Goal: Transaction & Acquisition: Download file/media

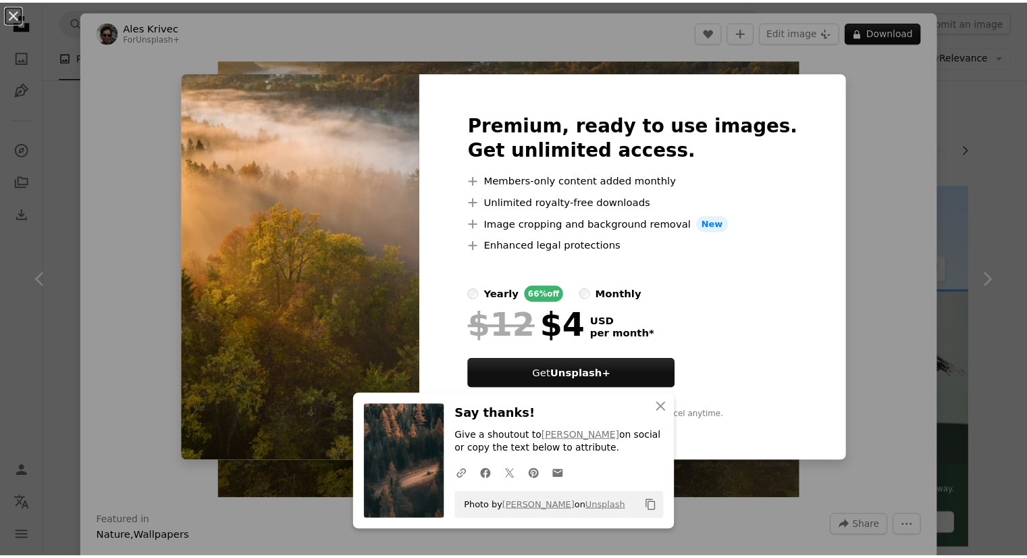
scroll to position [1080, 0]
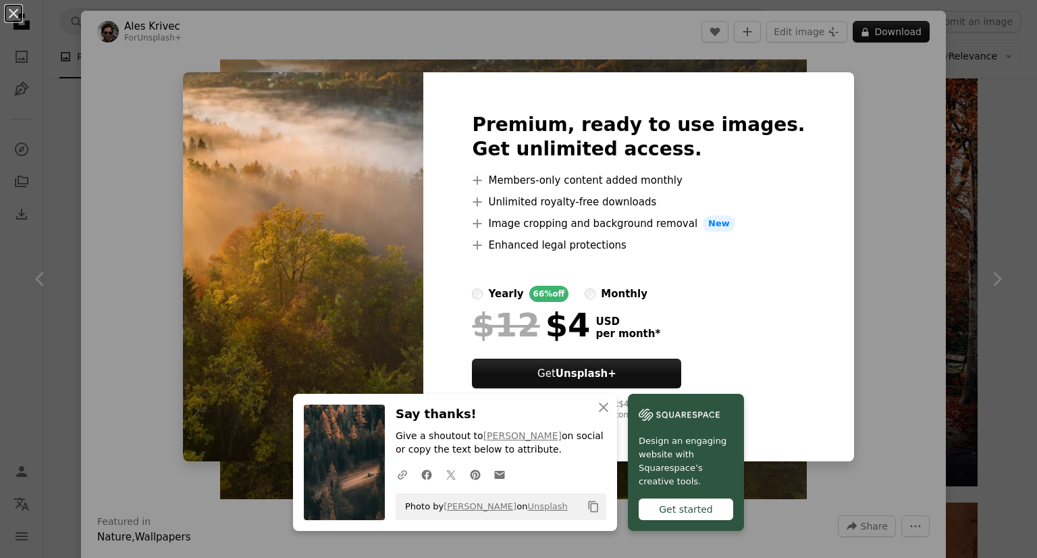
click at [933, 198] on div "An X shape Premium, ready to use images. Get unlimited access. A plus sign Memb…" at bounding box center [518, 279] width 1037 height 558
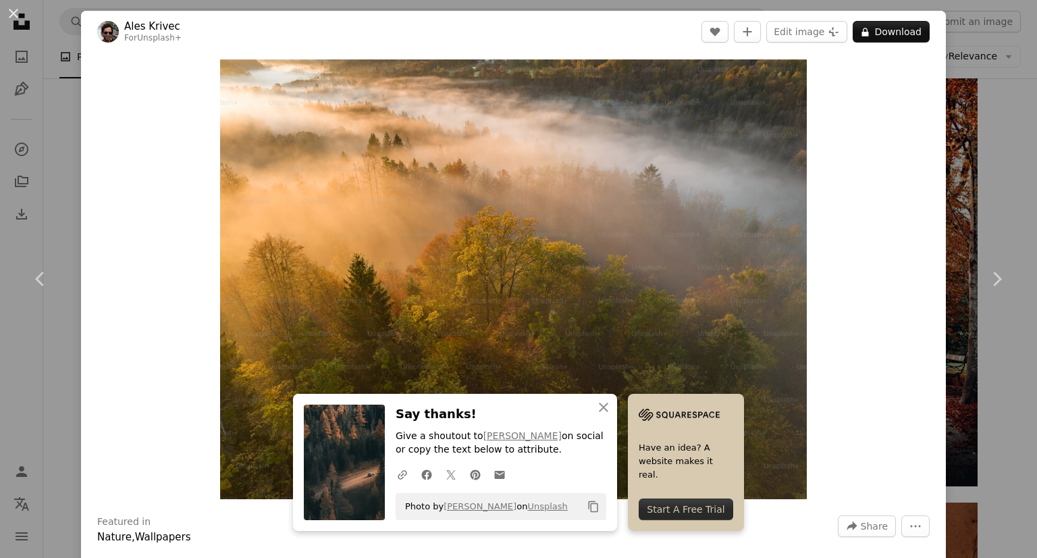
click at [1002, 138] on div "An X shape Chevron left Chevron right Ales Krivec For Unsplash+ A heart A plus …" at bounding box center [518, 279] width 1037 height 558
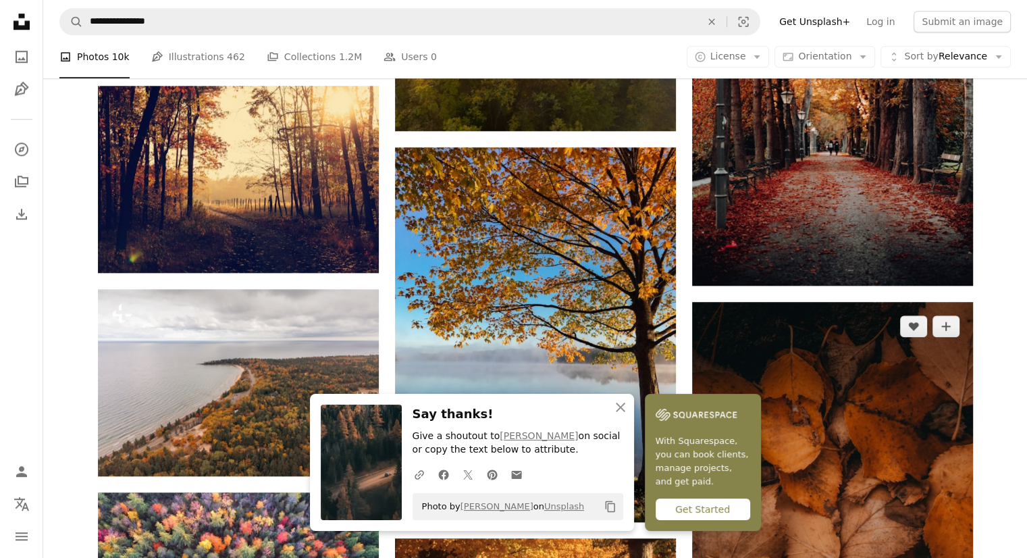
scroll to position [1283, 0]
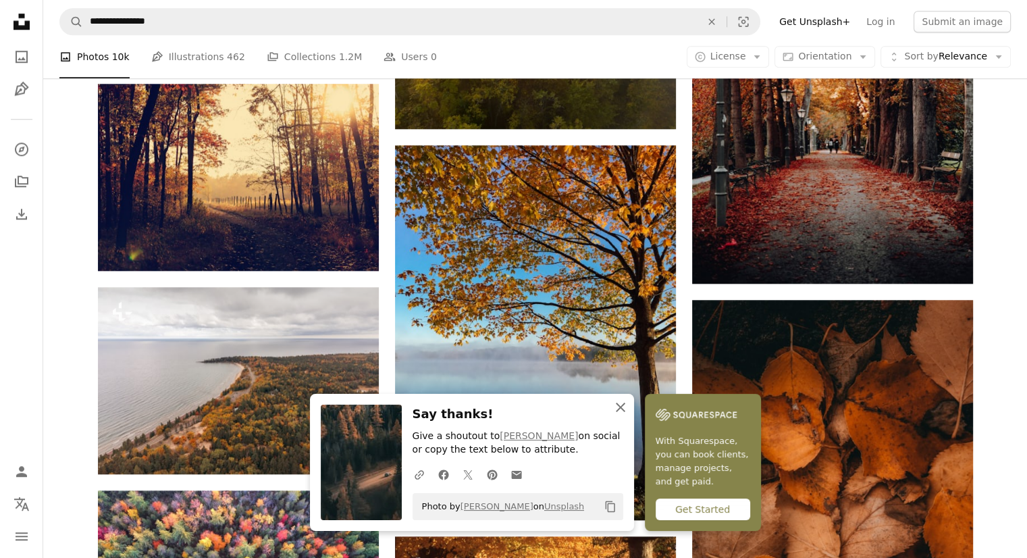
click at [629, 406] on icon "An X shape" at bounding box center [620, 407] width 16 height 16
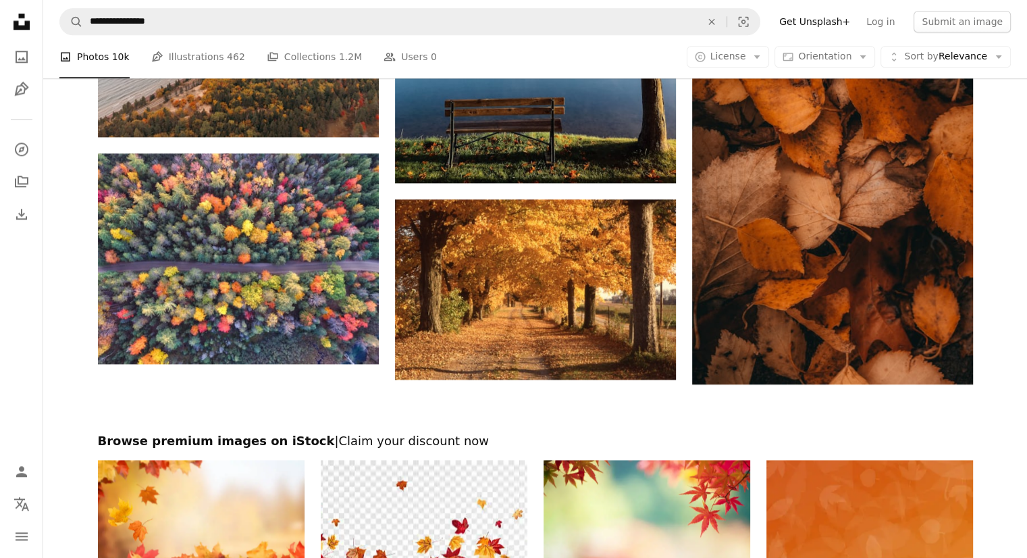
scroll to position [1621, 0]
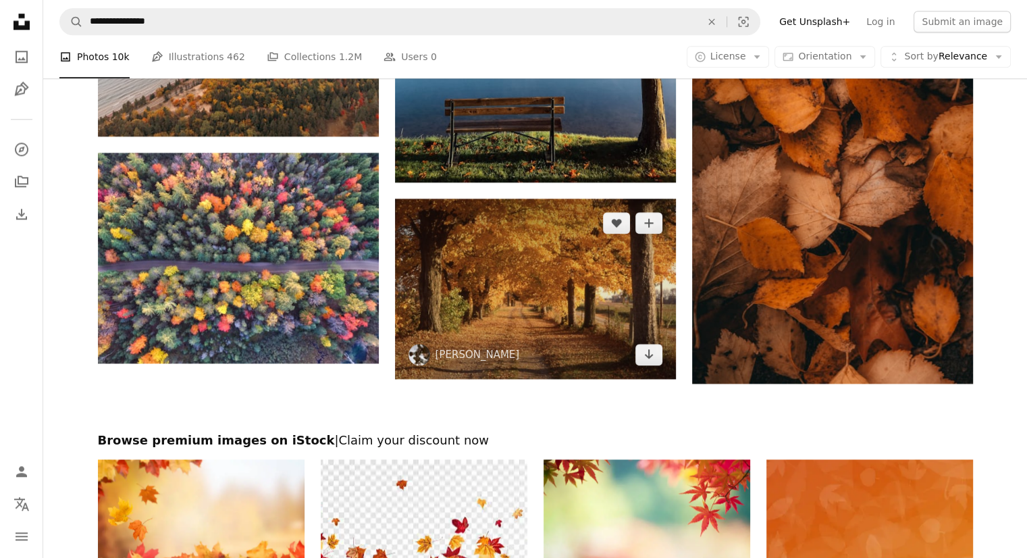
click at [592, 259] on img at bounding box center [535, 289] width 281 height 180
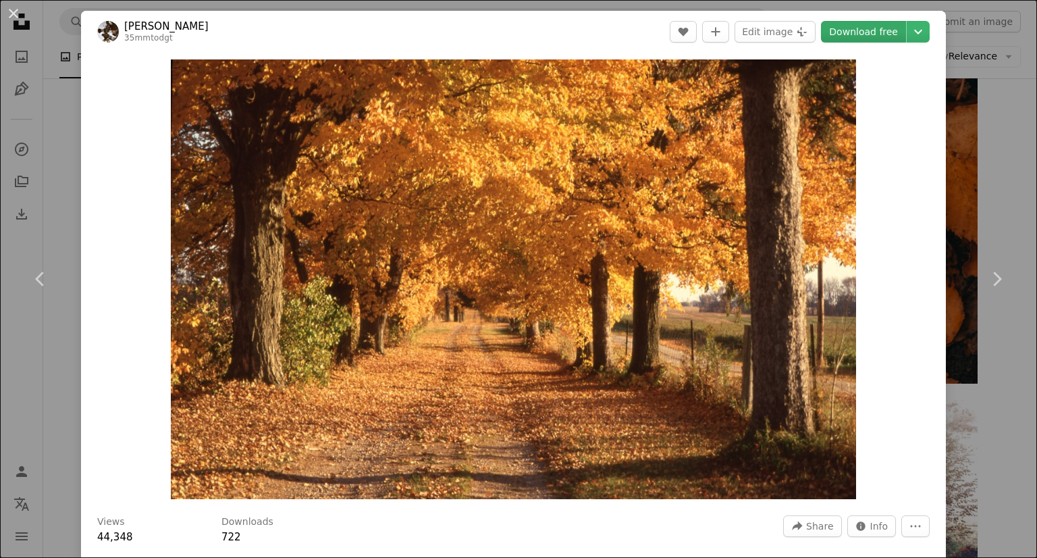
click at [866, 28] on link "Download free" at bounding box center [863, 32] width 85 height 22
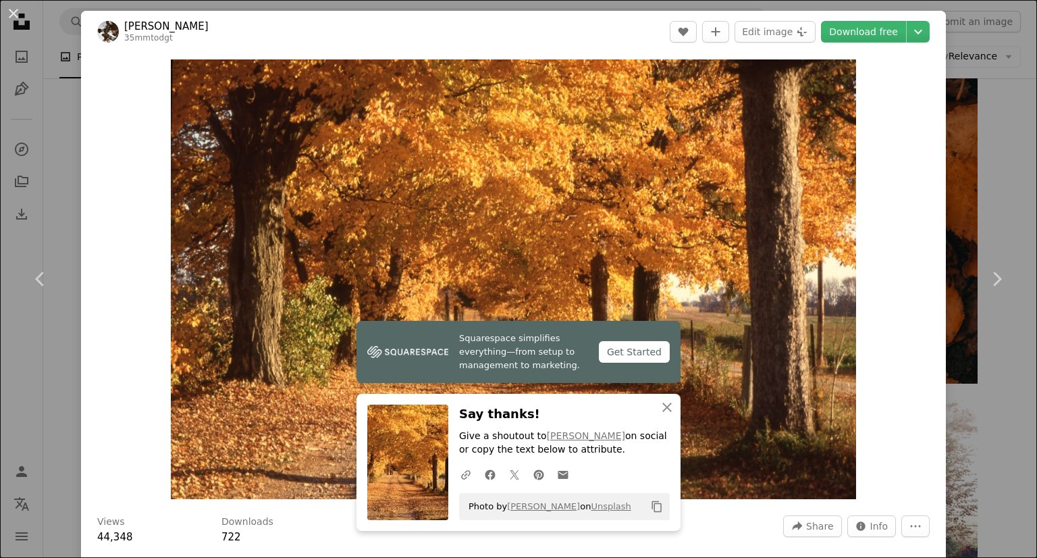
click at [995, 158] on div "An X shape Chevron left Chevron right [PERSON_NAME] 35mmtodgt A heart A plus si…" at bounding box center [518, 279] width 1037 height 558
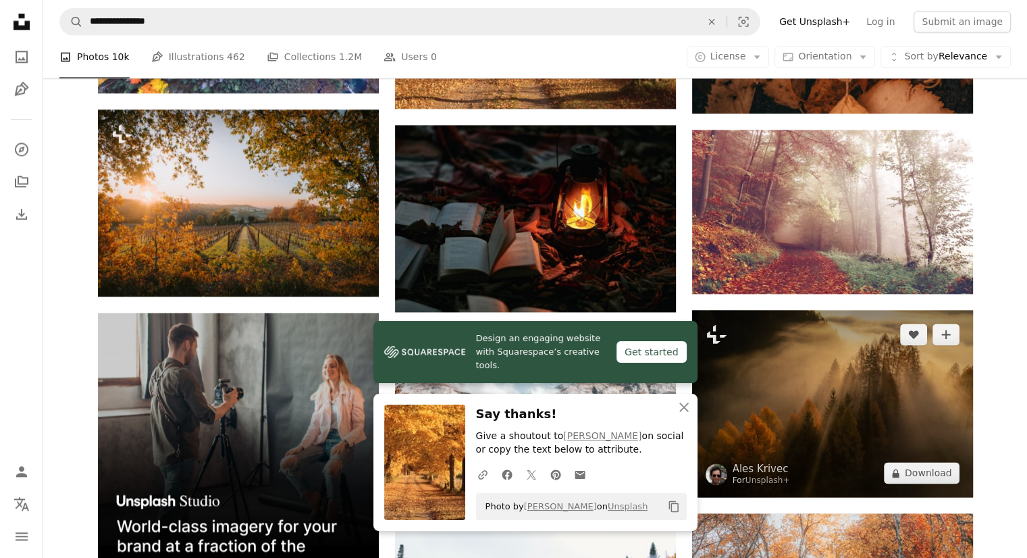
scroll to position [2026, 0]
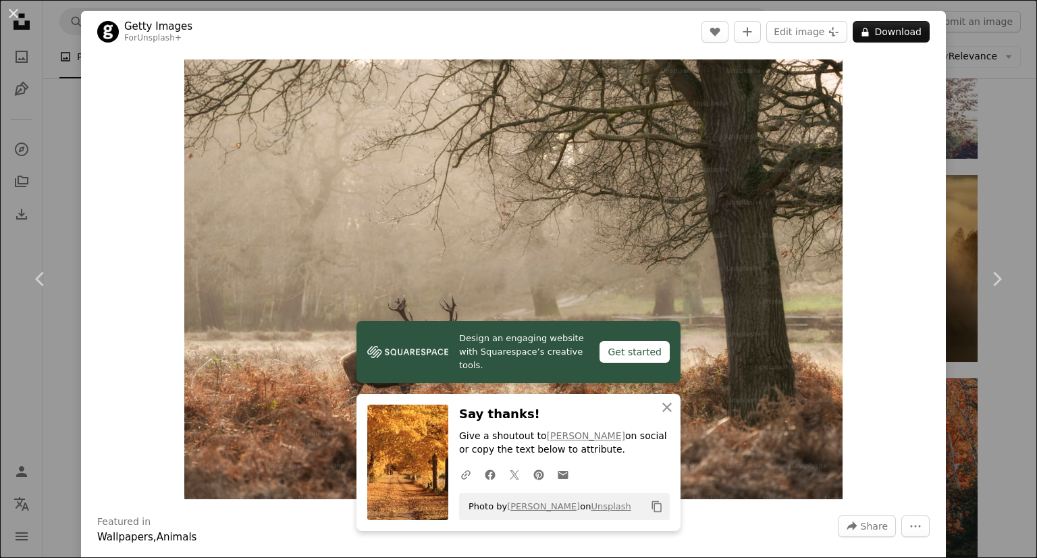
click at [999, 146] on div "An X shape Chevron left Chevron right Getty Images For Unsplash+ A heart A plus…" at bounding box center [518, 279] width 1037 height 558
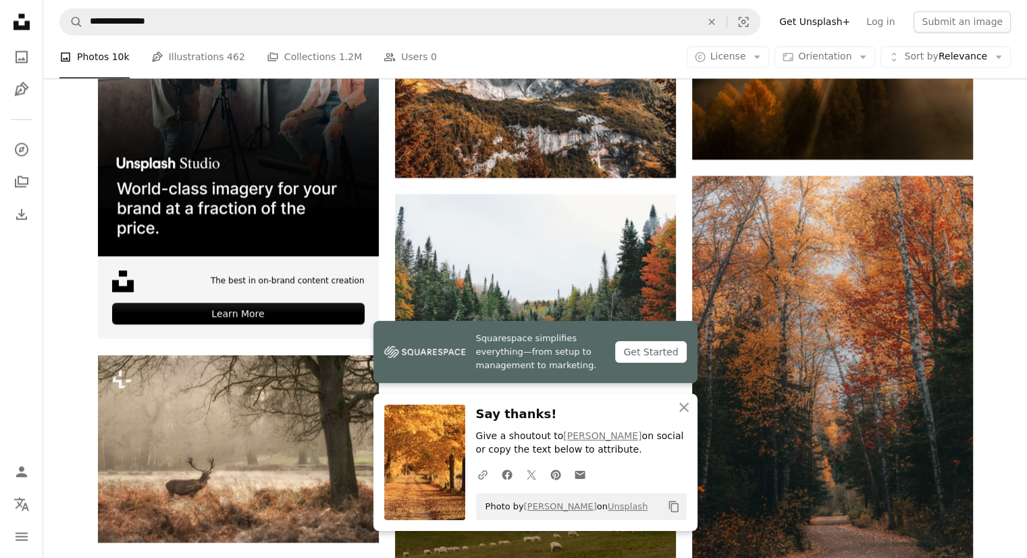
scroll to position [2363, 0]
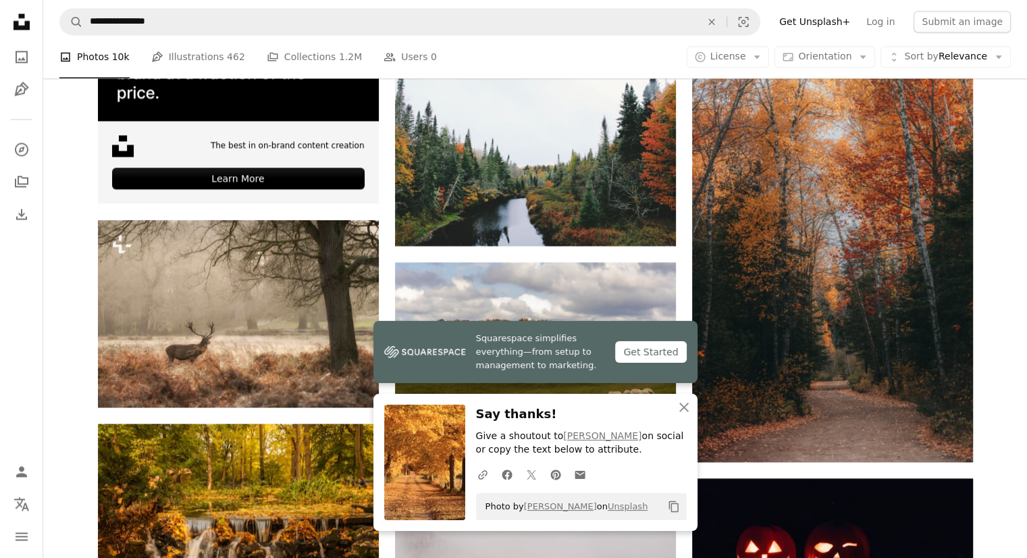
click at [515, 417] on h3 "Say thanks!" at bounding box center [581, 414] width 211 height 20
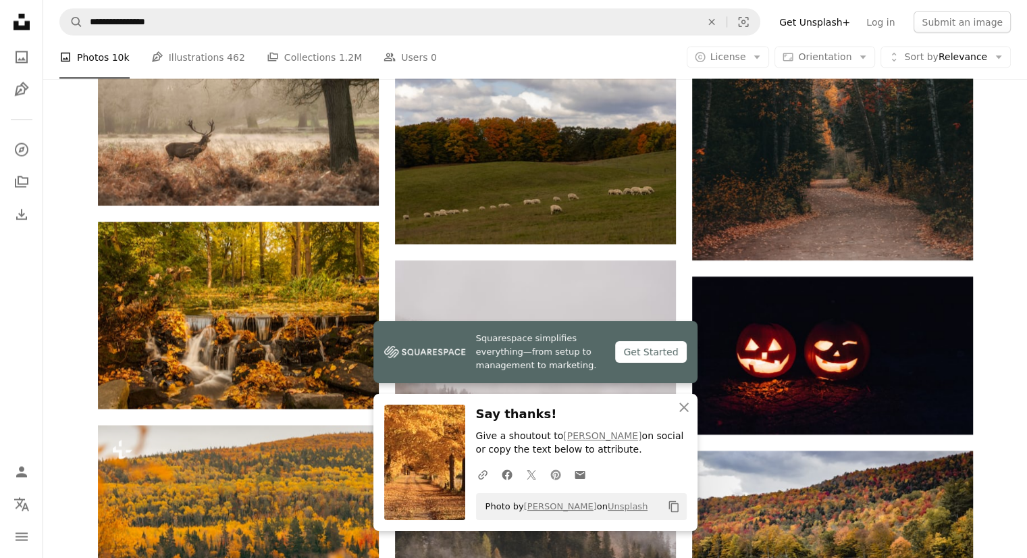
scroll to position [2566, 0]
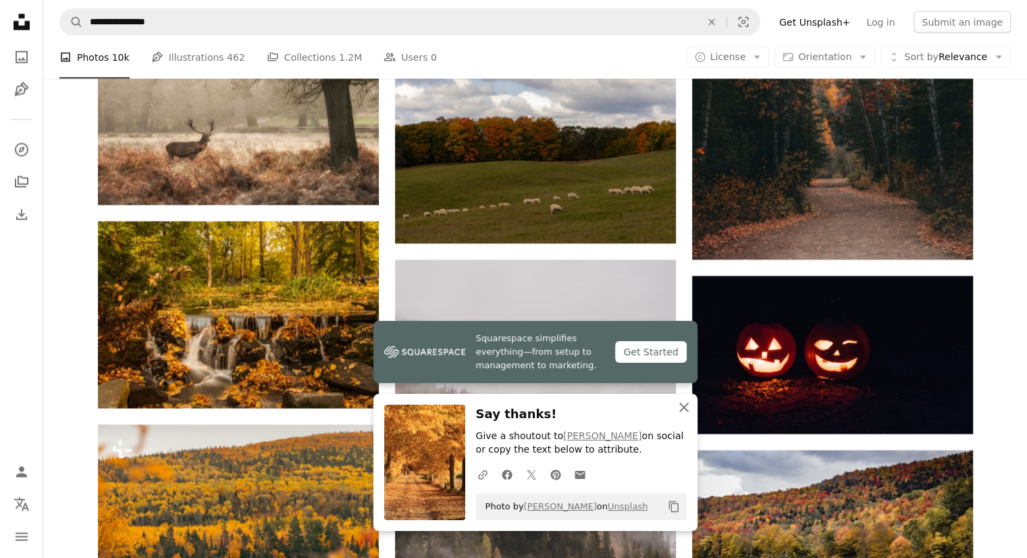
click at [685, 404] on icon "An X shape" at bounding box center [684, 407] width 16 height 16
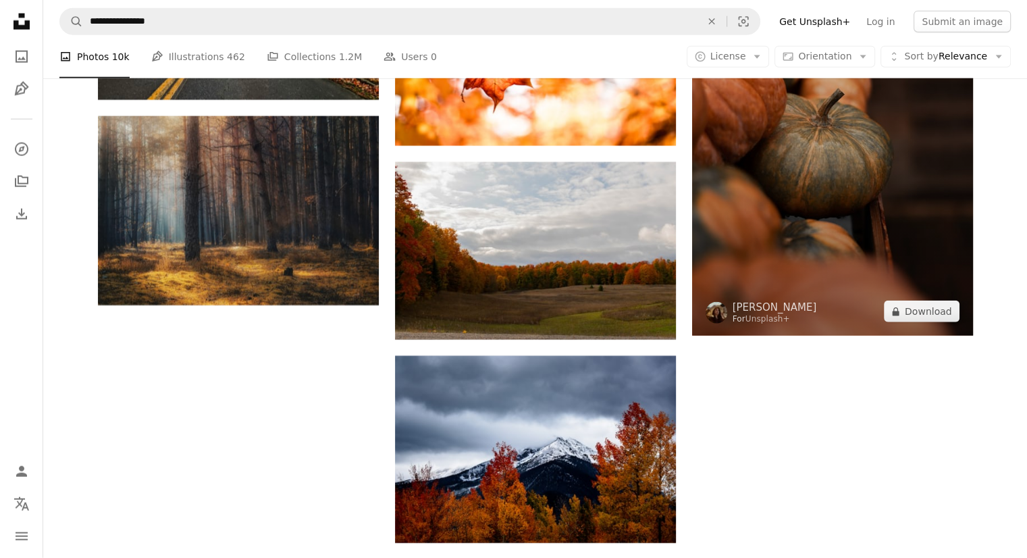
scroll to position [3376, 0]
